Goal: Navigation & Orientation: Go to known website

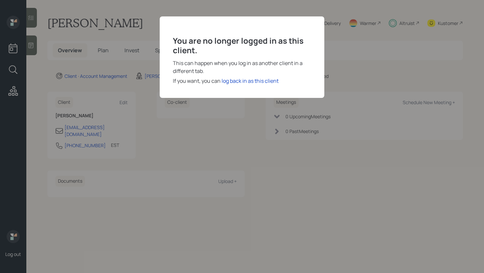
click at [116, 28] on div "You are no longer logged in as this client. This can happen when you log in as …" at bounding box center [242, 136] width 484 height 273
click at [230, 81] on div "log back in as this client" at bounding box center [249, 81] width 57 height 8
